Goal: Find specific page/section: Find specific page/section

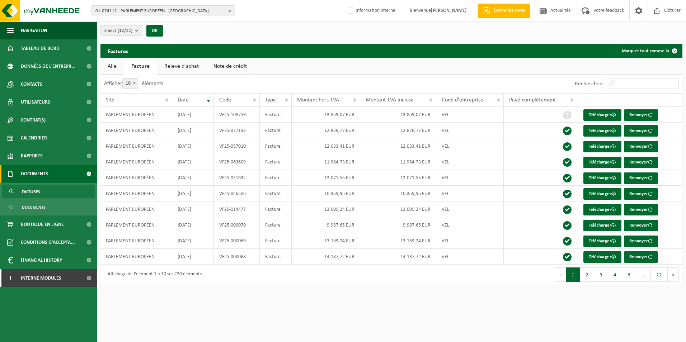
click at [181, 12] on span "01-074112 - PARLEMENT EUROPÉEN - LUXEMBOURG" at bounding box center [160, 11] width 130 height 11
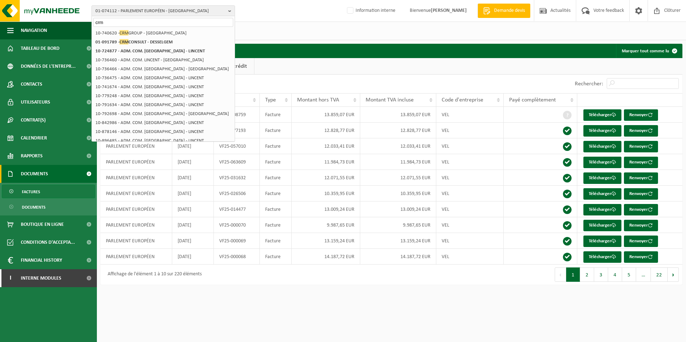
type input "crm"
click at [170, 33] on li "10-740620 - CRM GROUP - LIÈGE" at bounding box center [163, 33] width 140 height 9
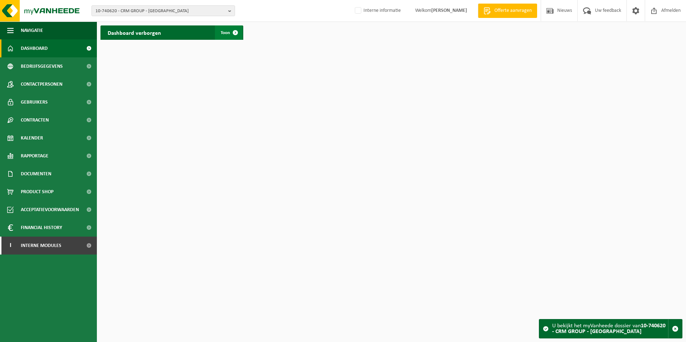
click at [228, 32] on span at bounding box center [235, 32] width 14 height 14
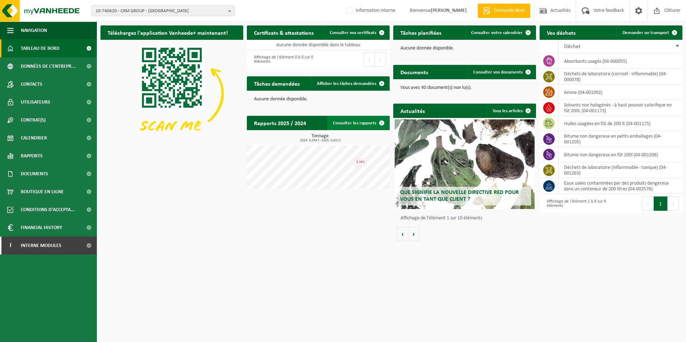
click at [363, 126] on link "Consulter les rapports" at bounding box center [358, 123] width 62 height 14
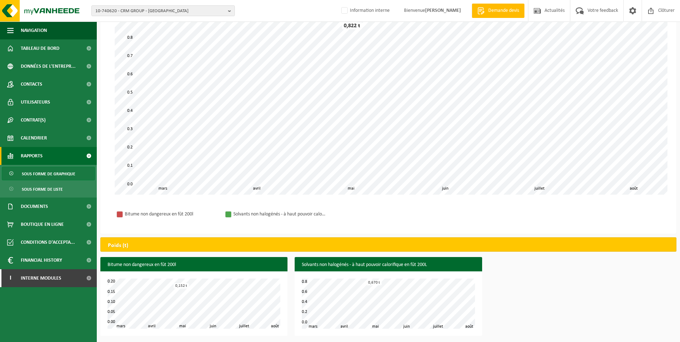
scroll to position [66, 0]
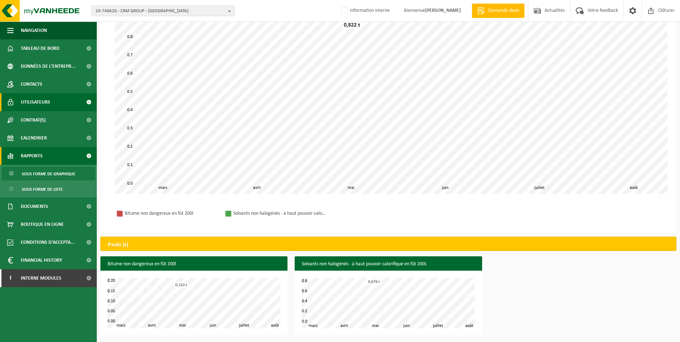
click at [46, 100] on span "Utilisateurs" at bounding box center [35, 102] width 29 height 18
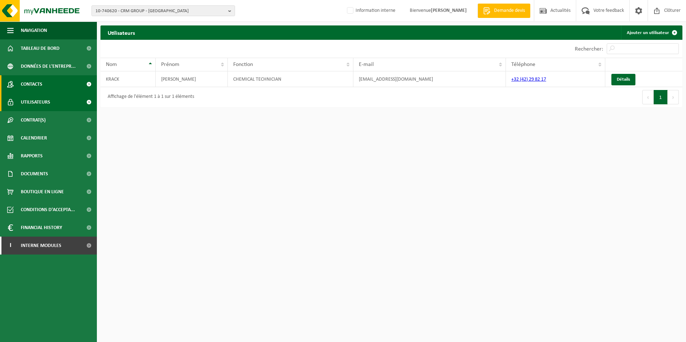
click at [42, 88] on span "Contacts" at bounding box center [32, 84] width 22 height 18
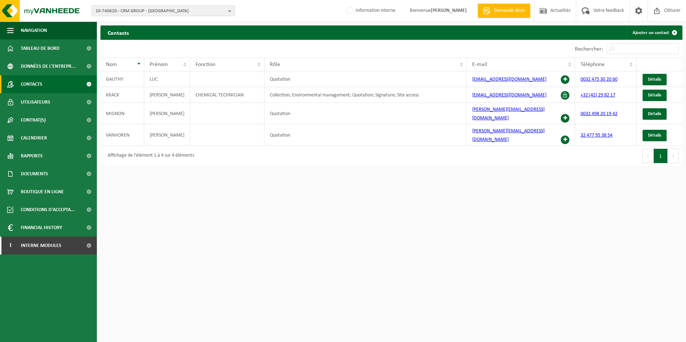
click at [158, 9] on span "10-740620 - CRM GROUP - LIÈGE" at bounding box center [160, 11] width 130 height 11
type input "L"
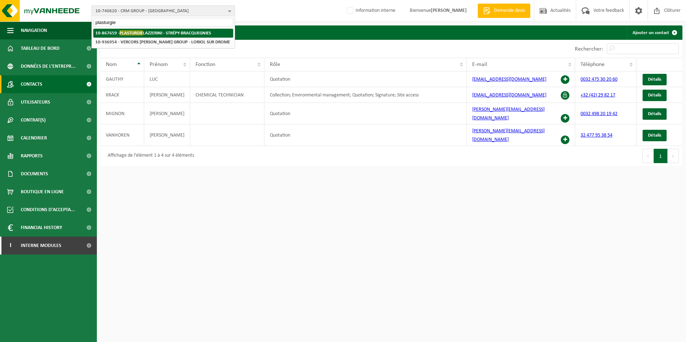
type input "plasturgie"
click at [163, 35] on strong "10-867659 - PLASTURGIE LAZZERINI - STRÉPY-BRACQUEGNIES" at bounding box center [152, 32] width 115 height 5
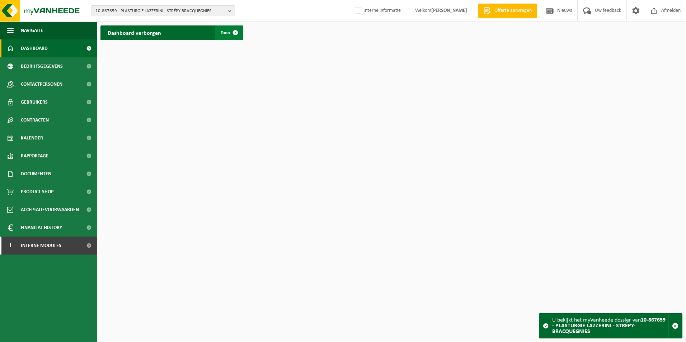
click at [223, 33] on span "Toon" at bounding box center [225, 32] width 9 height 5
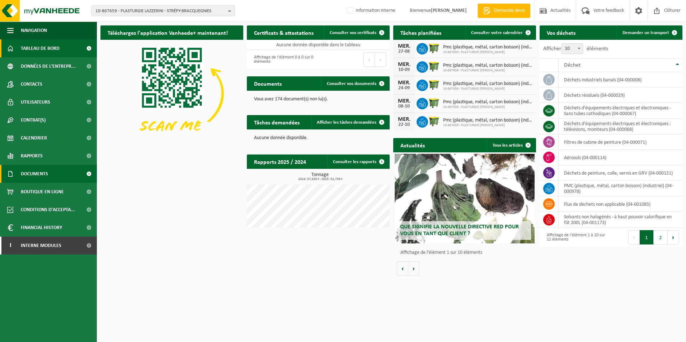
click at [38, 174] on span "Documents" at bounding box center [34, 174] width 27 height 18
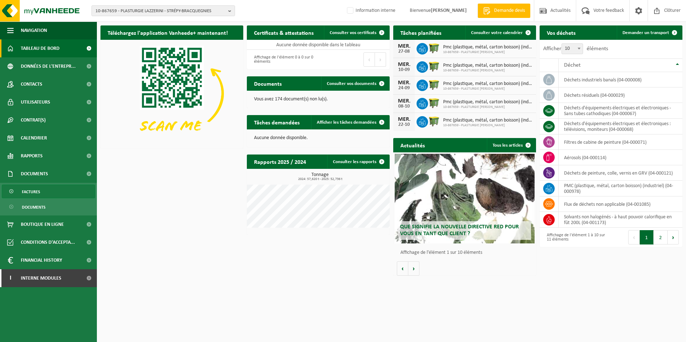
click at [36, 189] on span "Factures" at bounding box center [31, 192] width 18 height 14
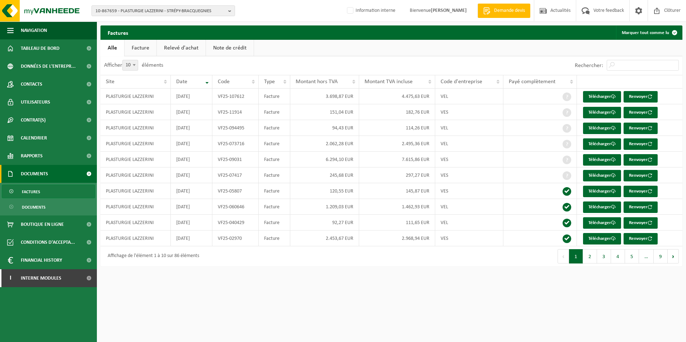
click at [230, 49] on link "Note de crédit" at bounding box center [230, 48] width 48 height 16
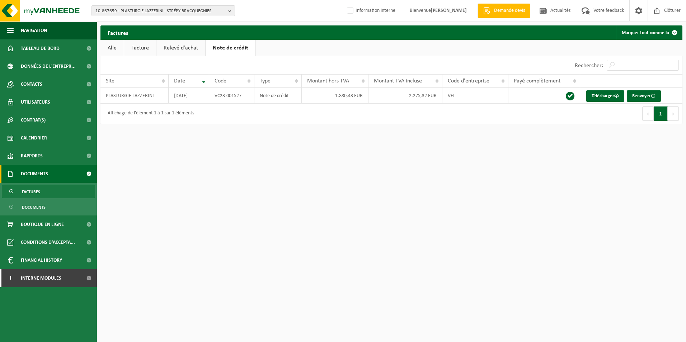
click at [33, 193] on span "Factures" at bounding box center [31, 192] width 18 height 14
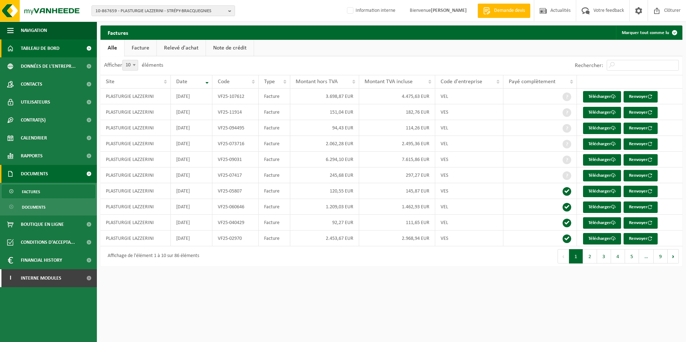
click at [43, 48] on span "Tableau de bord" at bounding box center [40, 48] width 39 height 18
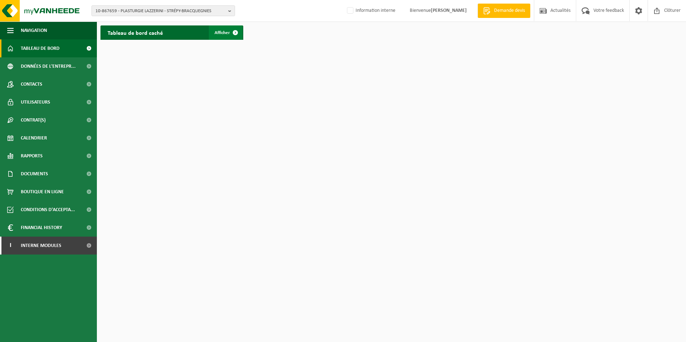
click at [218, 33] on span "Afficher" at bounding box center [221, 32] width 15 height 5
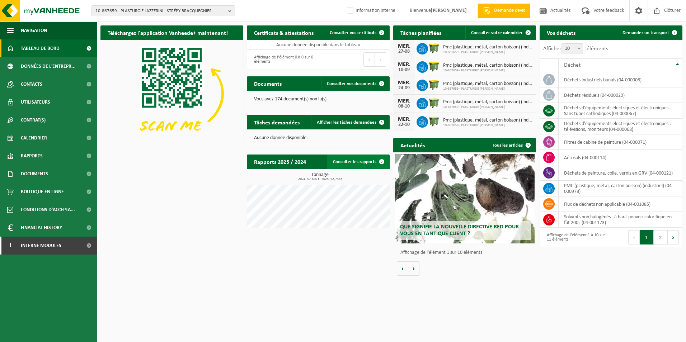
click at [344, 166] on link "Consulter les rapports" at bounding box center [358, 162] width 62 height 14
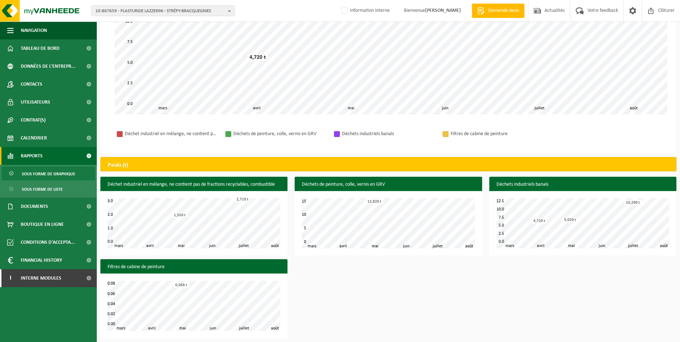
scroll to position [148, 0]
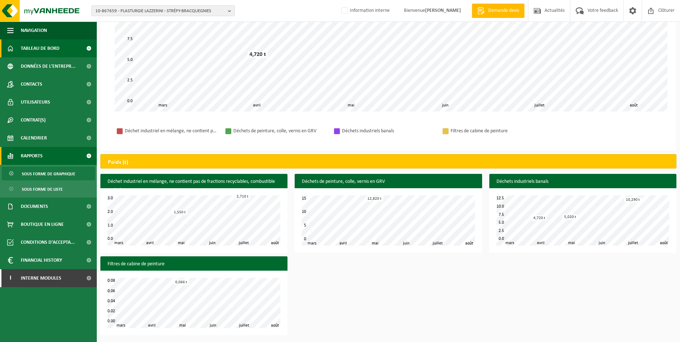
click at [35, 48] on span "Tableau de bord" at bounding box center [40, 48] width 39 height 18
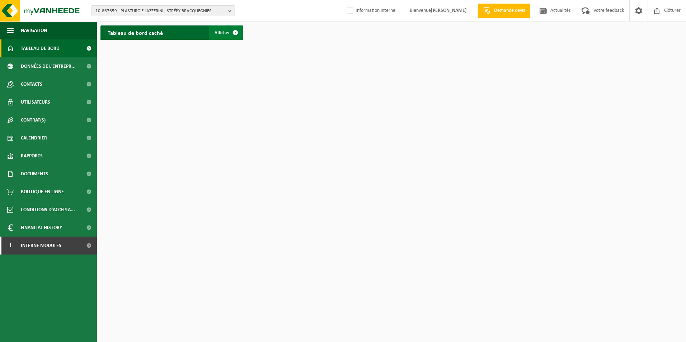
click at [228, 36] on span at bounding box center [235, 32] width 14 height 14
